Goal: Task Accomplishment & Management: Use online tool/utility

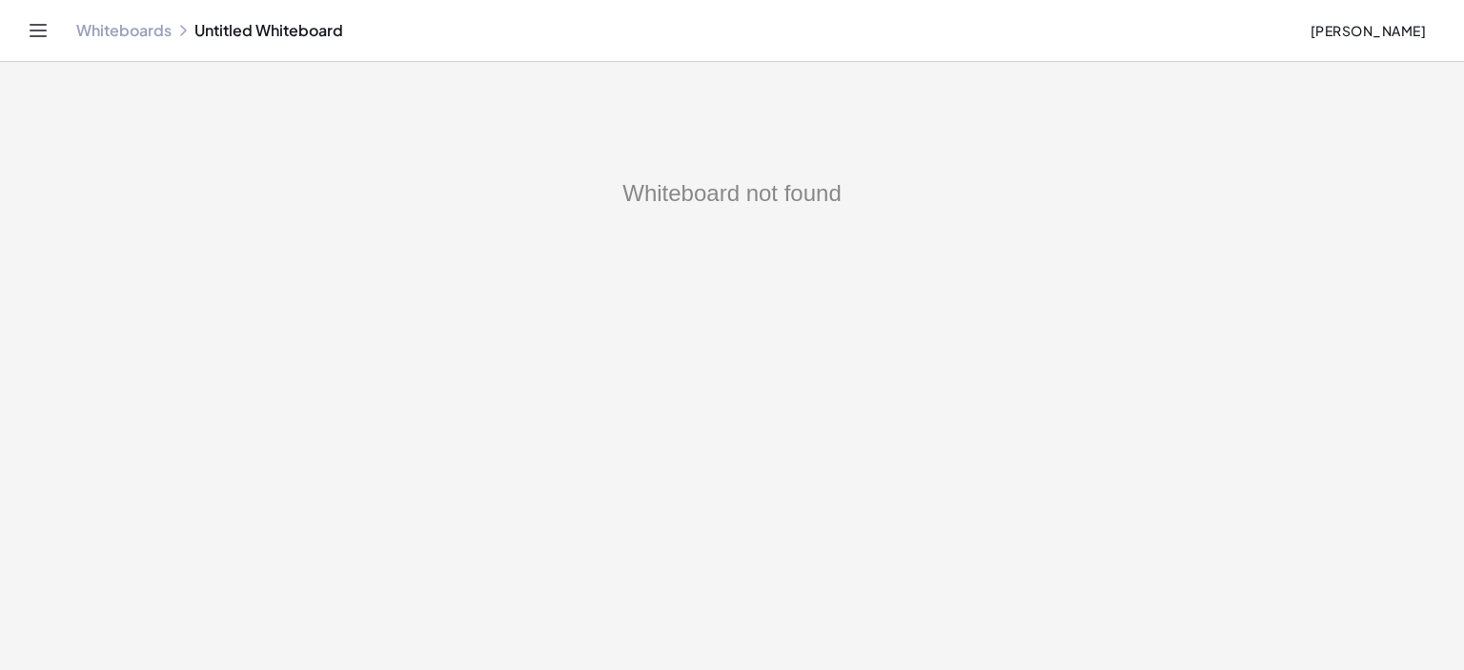
click at [105, 32] on link "Whiteboards" at bounding box center [123, 30] width 95 height 19
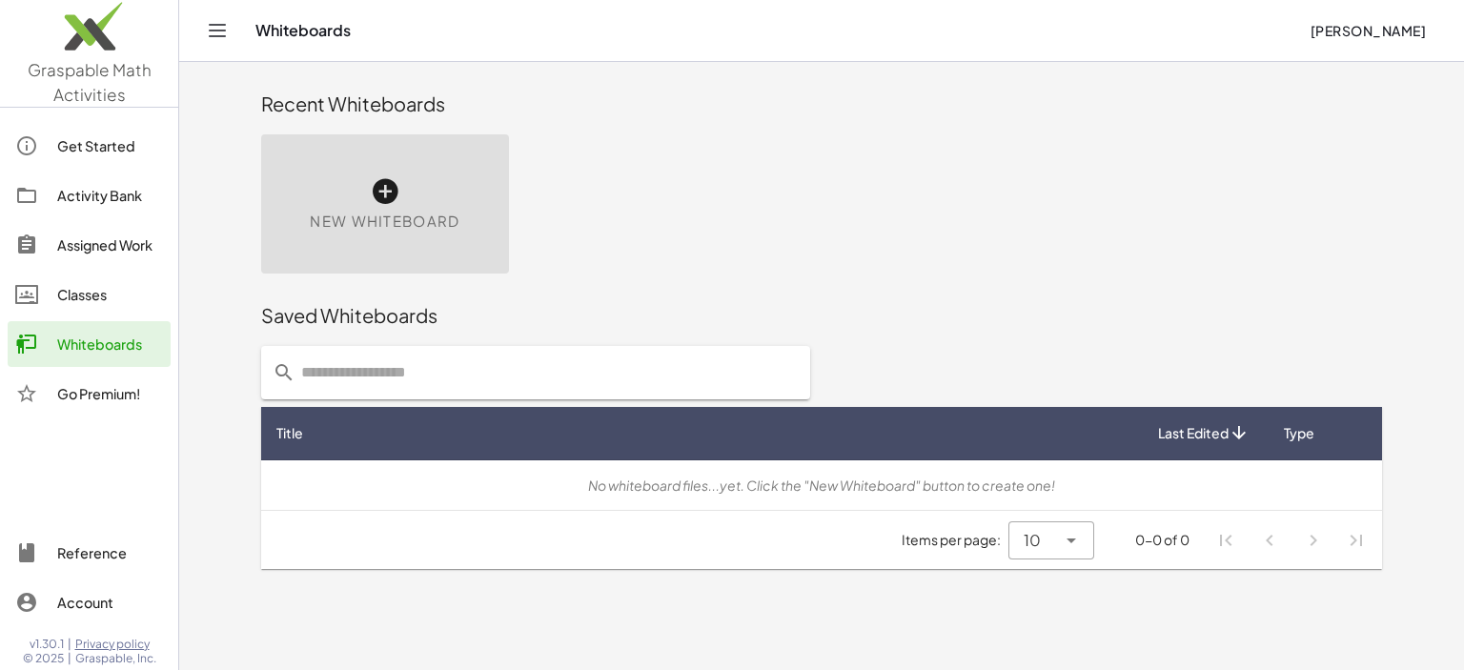
click at [388, 190] on icon at bounding box center [385, 191] width 30 height 30
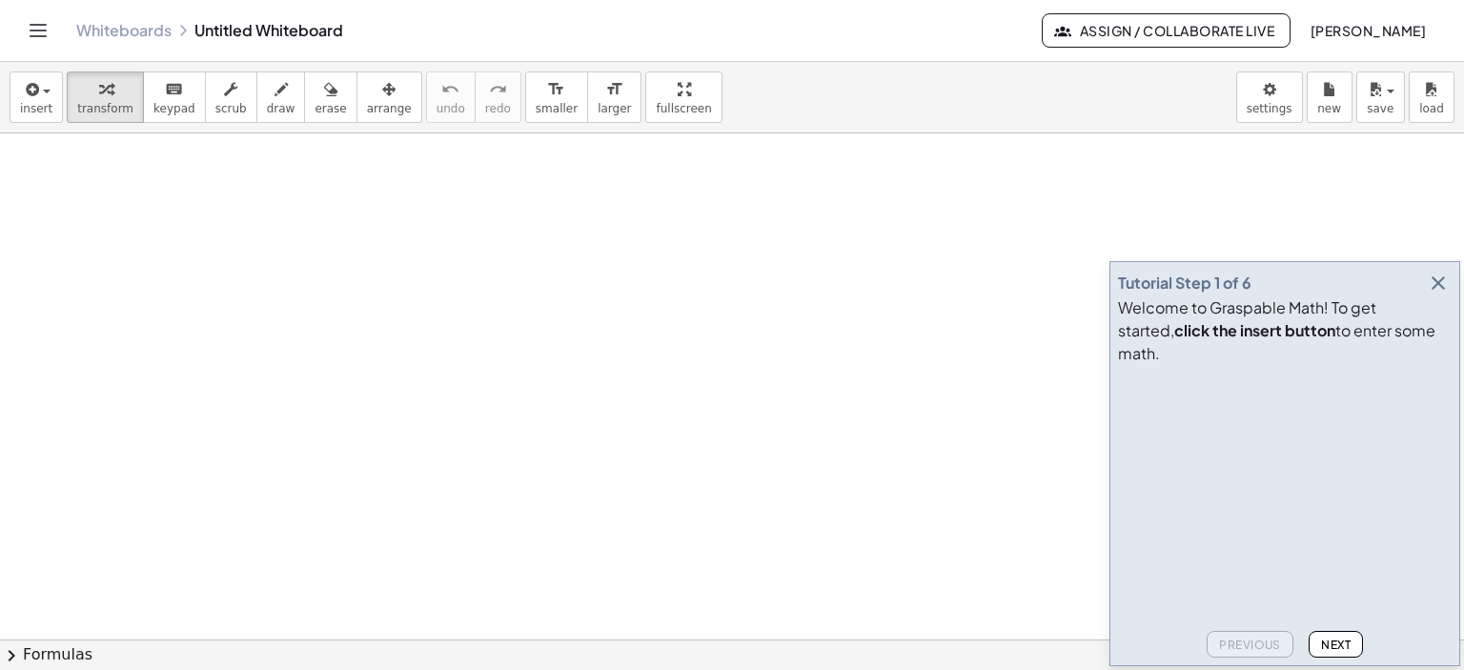
drag, startPoint x: 1441, startPoint y: 307, endPoint x: 1433, endPoint y: 295, distance: 13.7
click at [1441, 294] on icon "button" at bounding box center [1437, 283] width 23 height 23
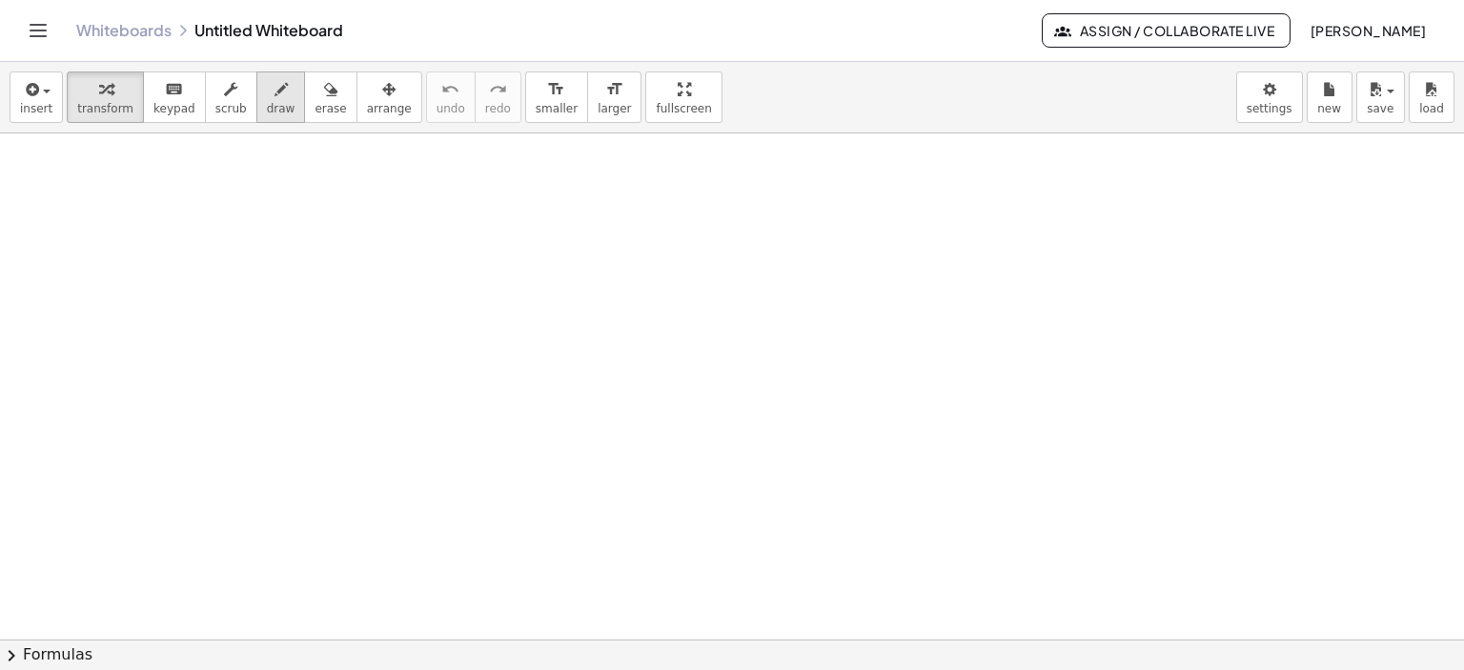
click at [267, 90] on div "button" at bounding box center [281, 88] width 29 height 23
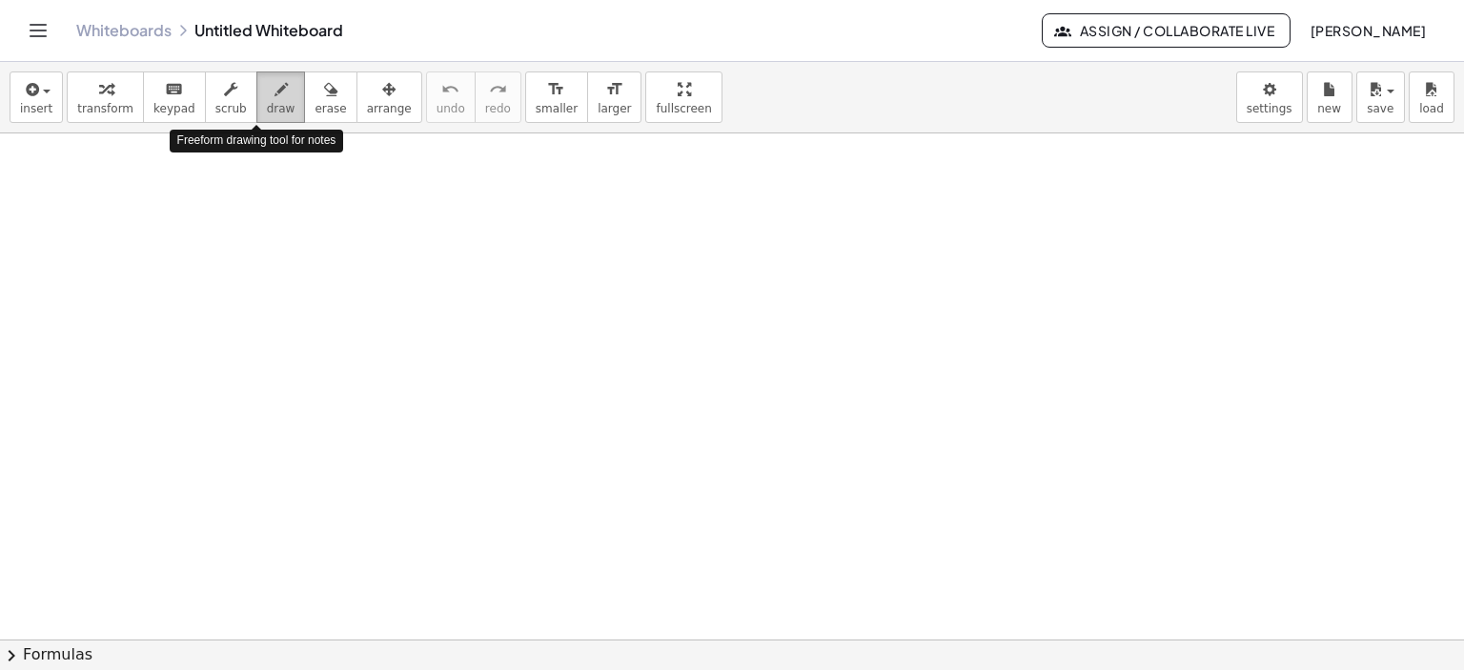
click at [267, 90] on div "button" at bounding box center [281, 88] width 29 height 23
click at [424, 254] on div at bounding box center [732, 640] width 1464 height 1014
